Goal: Transaction & Acquisition: Purchase product/service

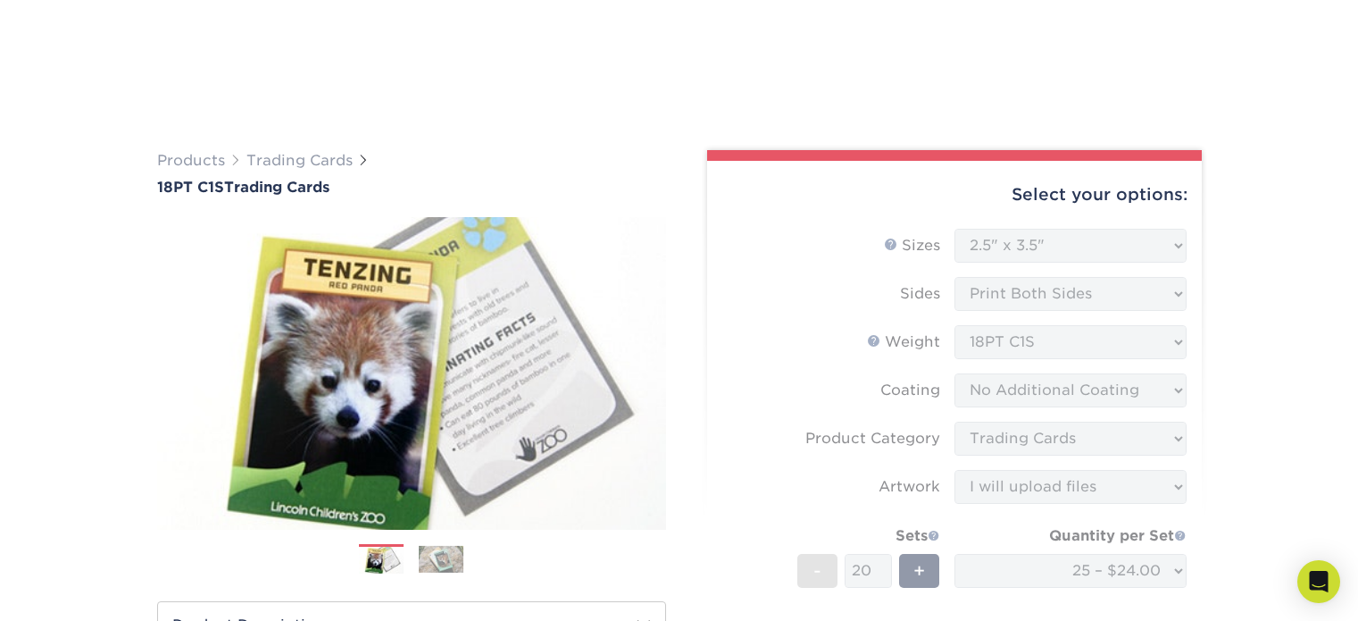
select select "2.50x3.50"
select select "c2f9bce9-36c2-409d-b101-c29d9d031e18"
select select "upload"
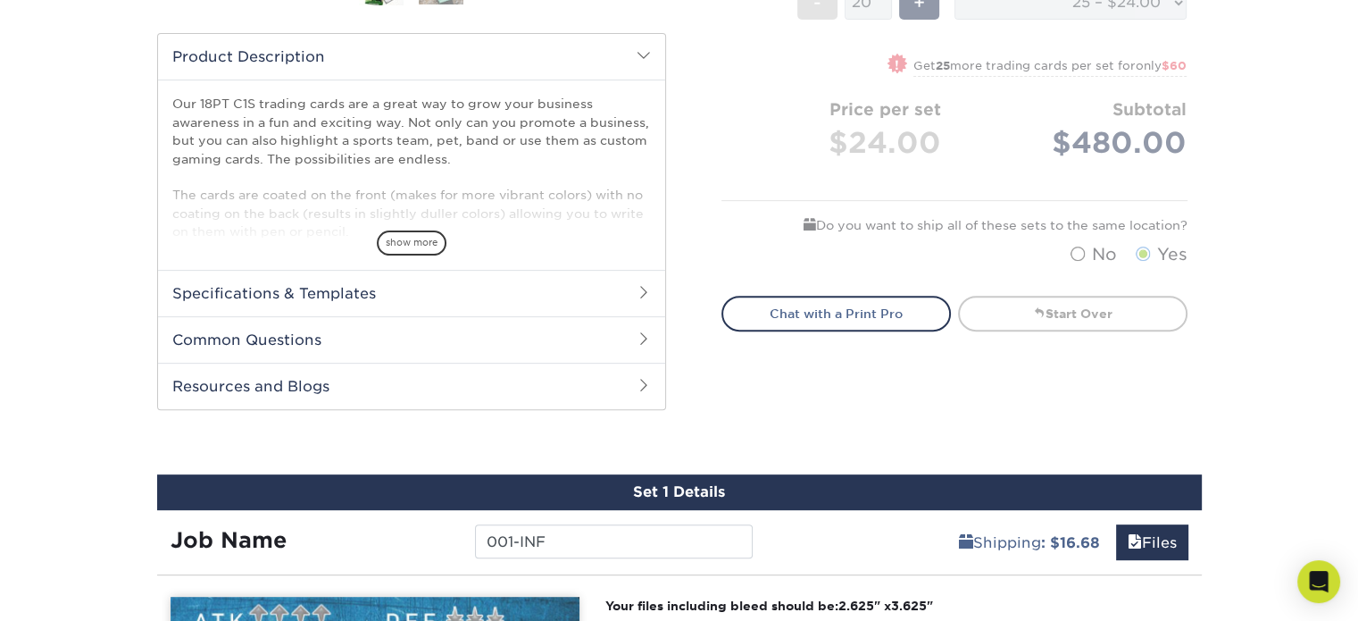
scroll to position [600, 0]
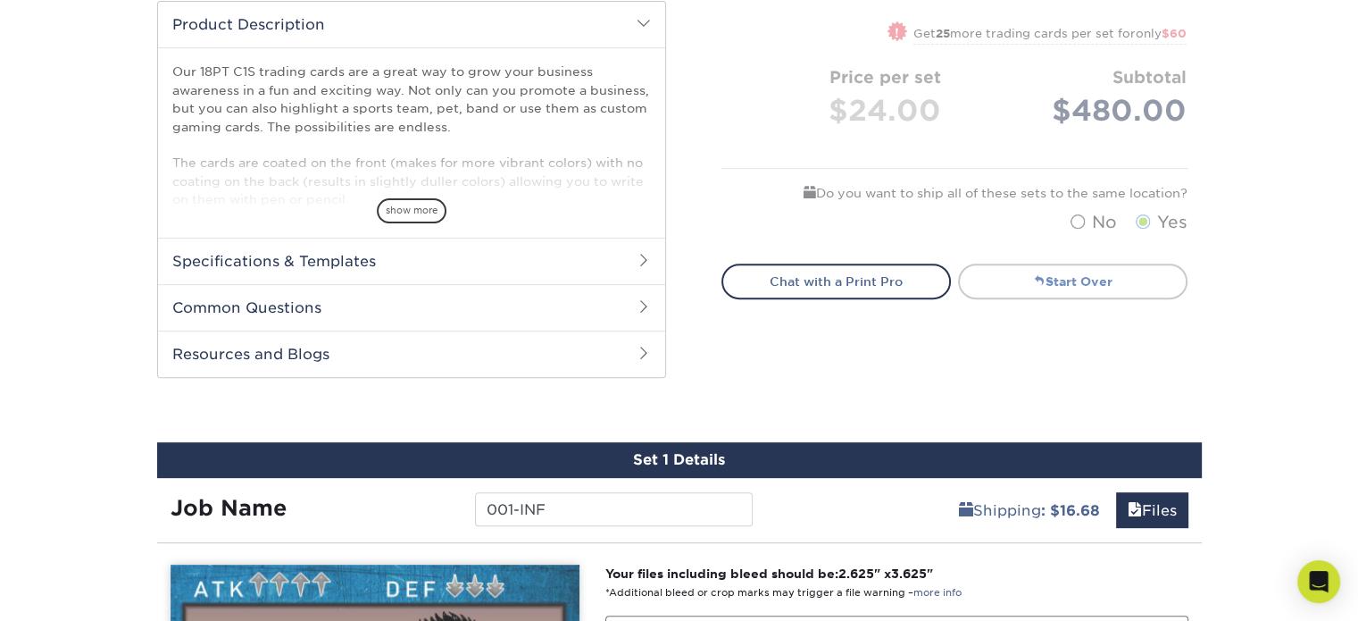
click at [1093, 288] on link "Start Over" at bounding box center [1073, 281] width 230 height 36
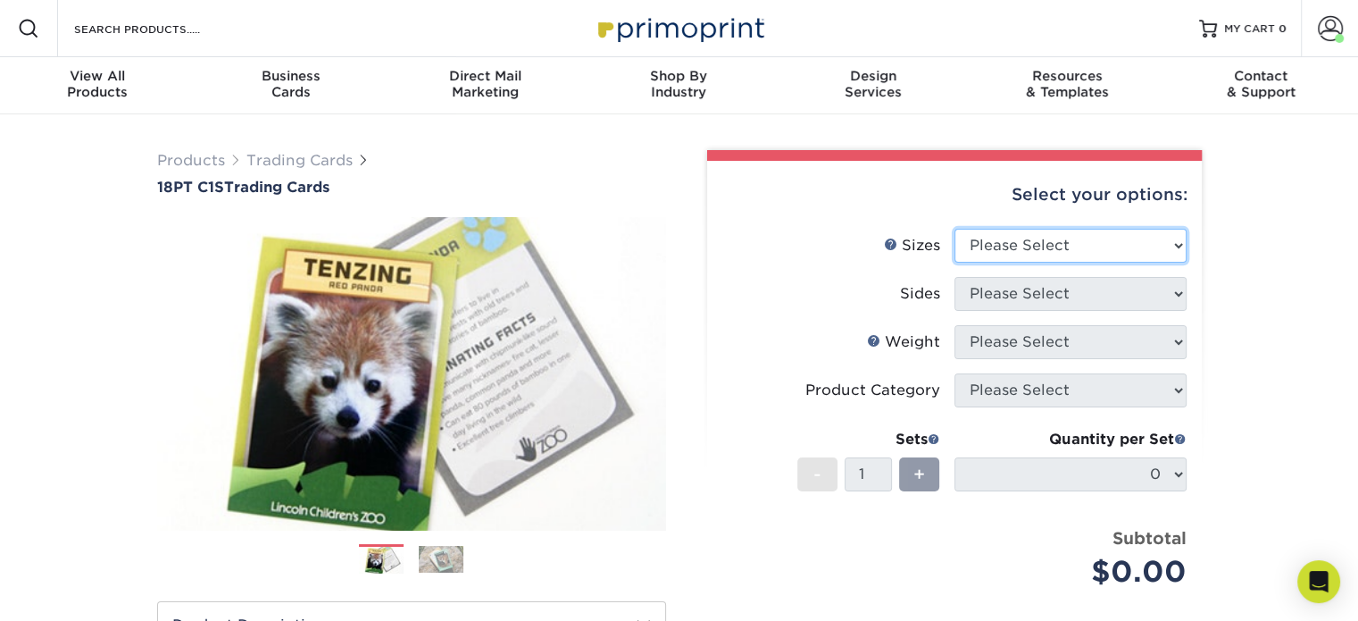
click at [1069, 240] on select "Please Select 2.5" x 3.5"" at bounding box center [1071, 246] width 232 height 34
select select "2.50x3.50"
click at [955, 229] on select "Please Select 2.5" x 3.5"" at bounding box center [1071, 246] width 232 height 34
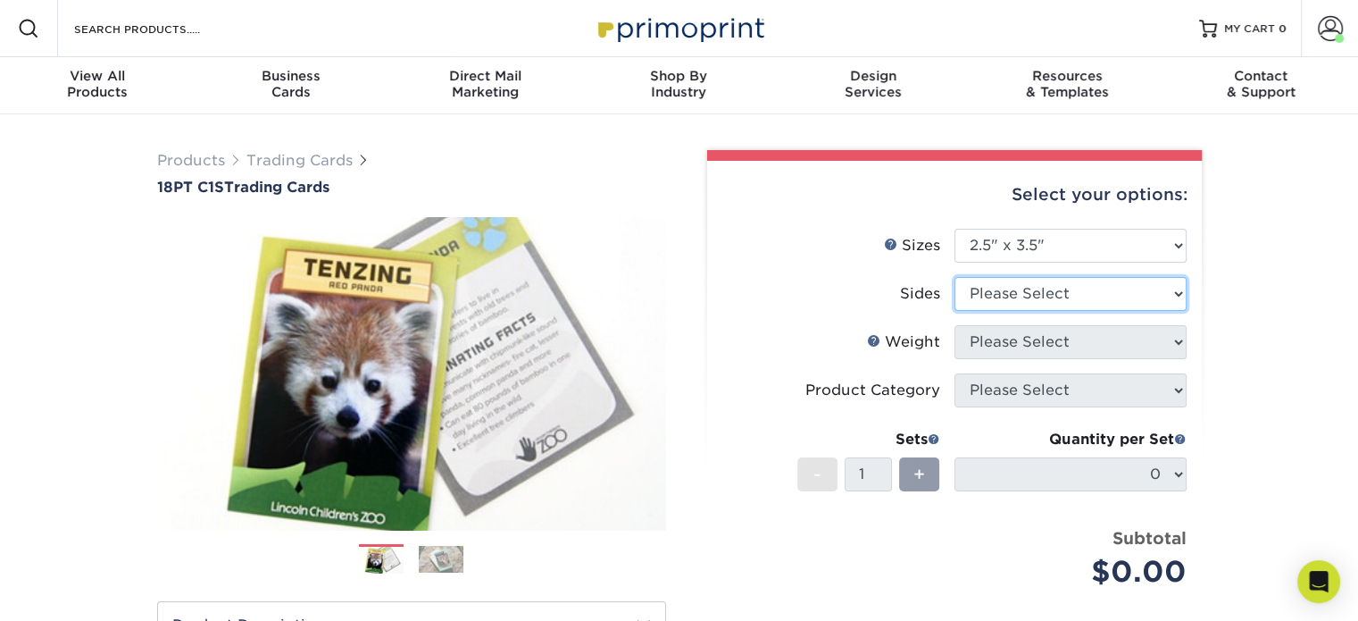
click at [1057, 288] on select "Please Select Print Both Sides Print Front Only" at bounding box center [1071, 294] width 232 height 34
click at [1257, 258] on div "Products Trading Cards 18PT C1S Trading Cards Previous Next show more" at bounding box center [679, 581] width 1358 height 935
